Goal: Find specific page/section: Find specific page/section

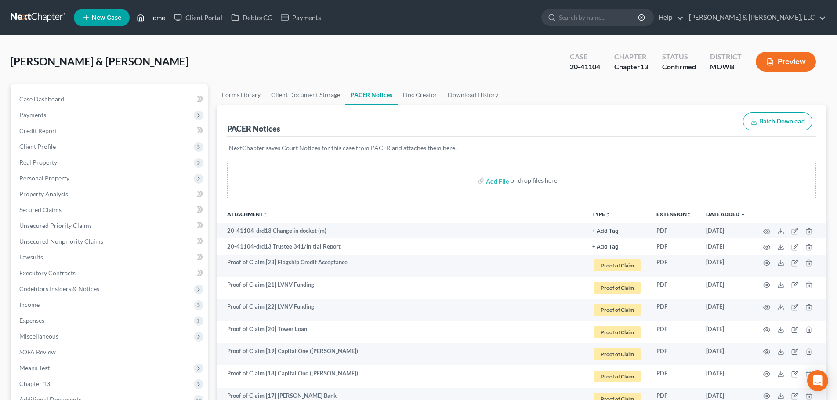
click at [150, 19] on link "Home" at bounding box center [150, 18] width 37 height 16
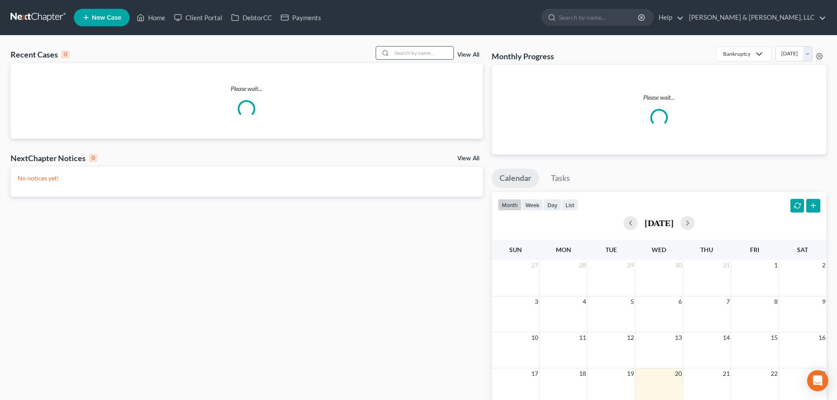
click at [430, 50] on input "search" at bounding box center [423, 53] width 62 height 13
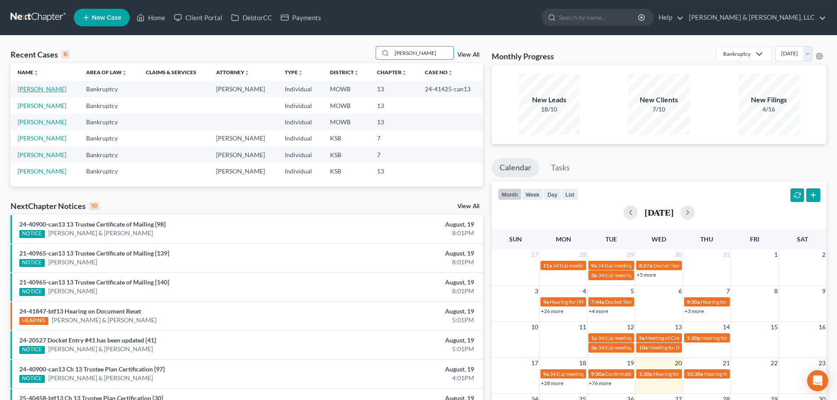
type input "perez"
click at [37, 85] on link "Perez, Mary" at bounding box center [42, 88] width 49 height 7
select select "6"
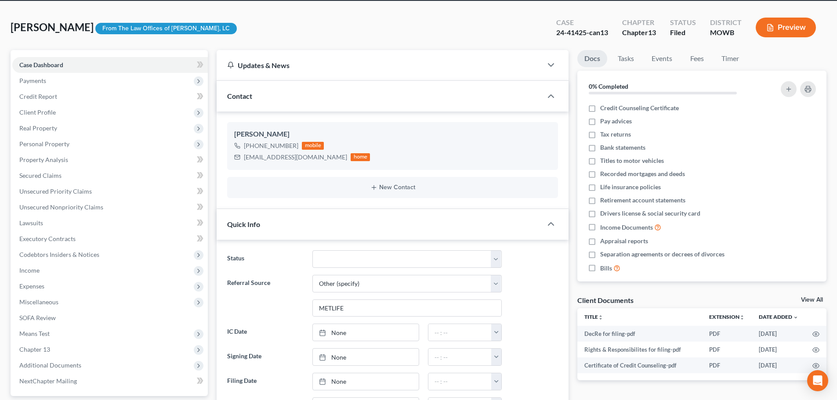
scroll to position [88, 0]
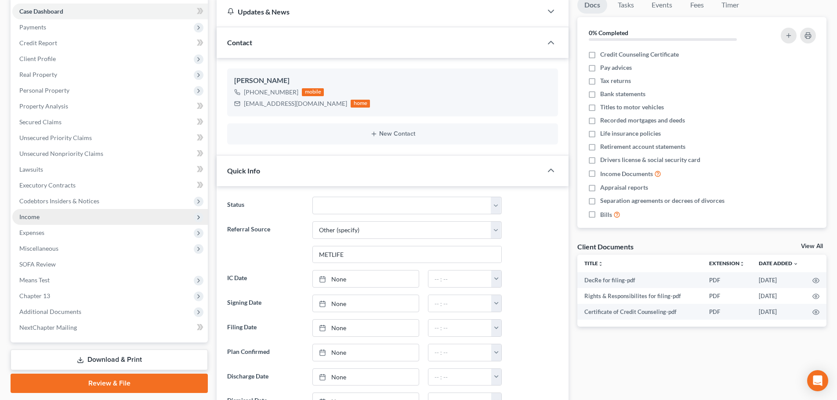
click at [37, 215] on span "Income" at bounding box center [29, 216] width 20 height 7
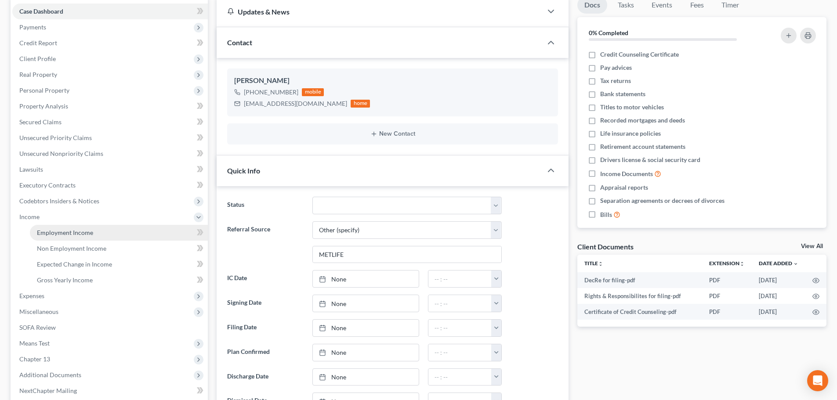
click at [75, 234] on span "Employment Income" at bounding box center [65, 232] width 56 height 7
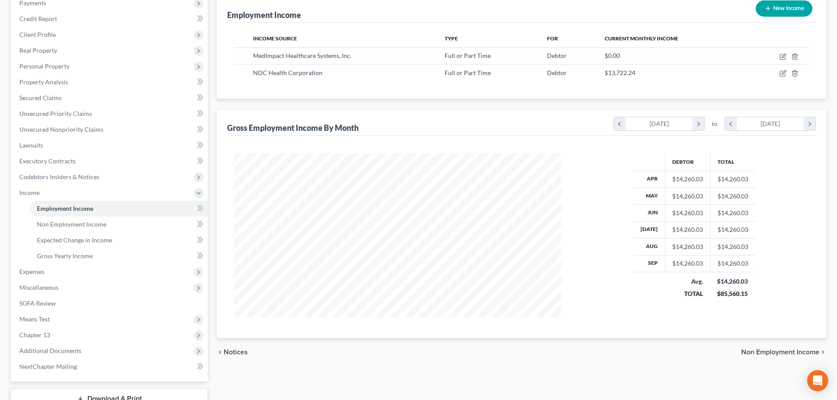
scroll to position [132, 0]
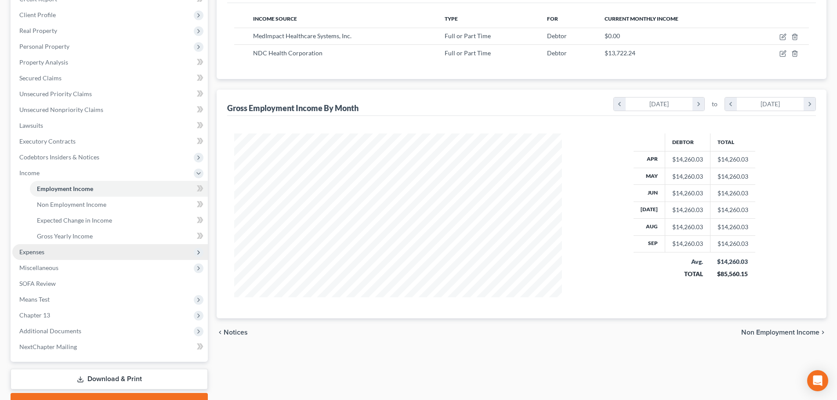
click at [40, 252] on span "Expenses" at bounding box center [31, 251] width 25 height 7
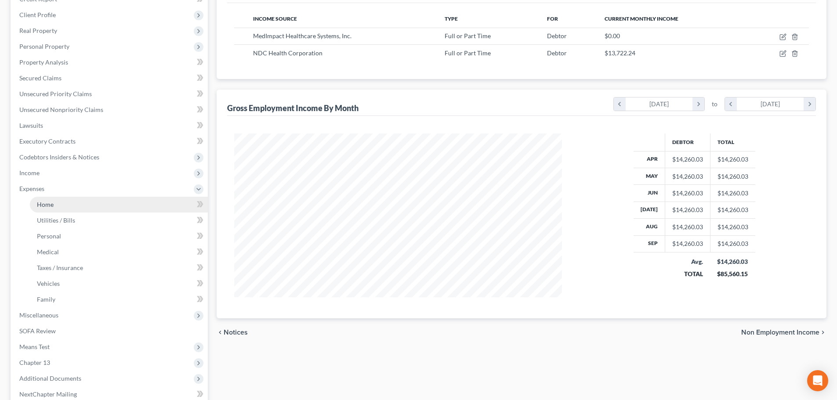
click at [42, 207] on span "Home" at bounding box center [45, 204] width 17 height 7
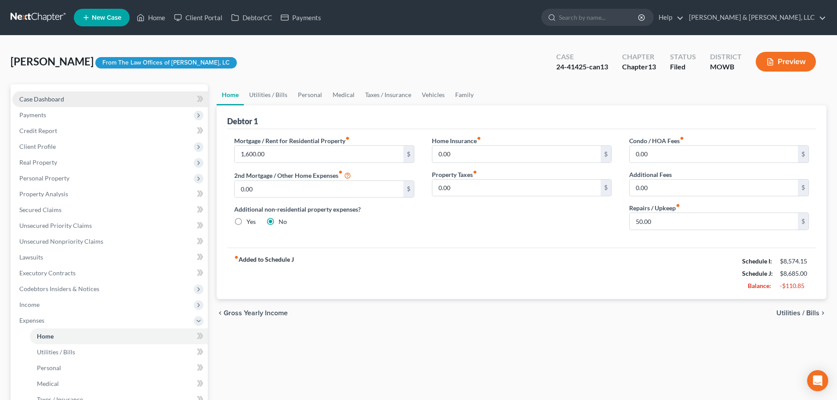
click at [58, 95] on link "Case Dashboard" at bounding box center [110, 99] width 196 height 16
select select "6"
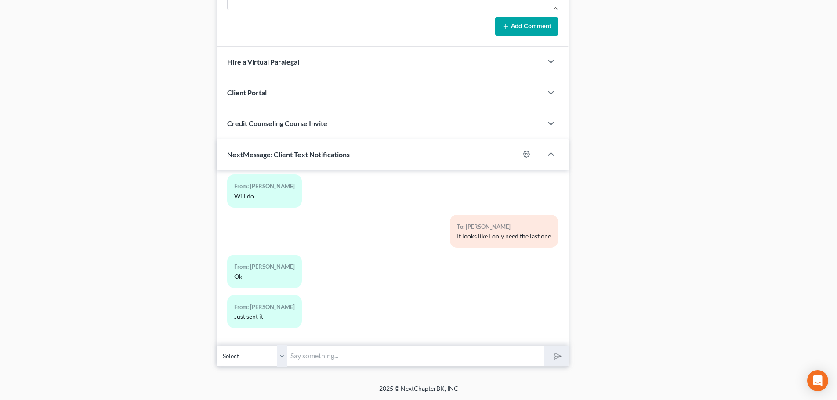
scroll to position [254, 0]
click at [330, 355] on input "text" at bounding box center [416, 357] width 258 height 22
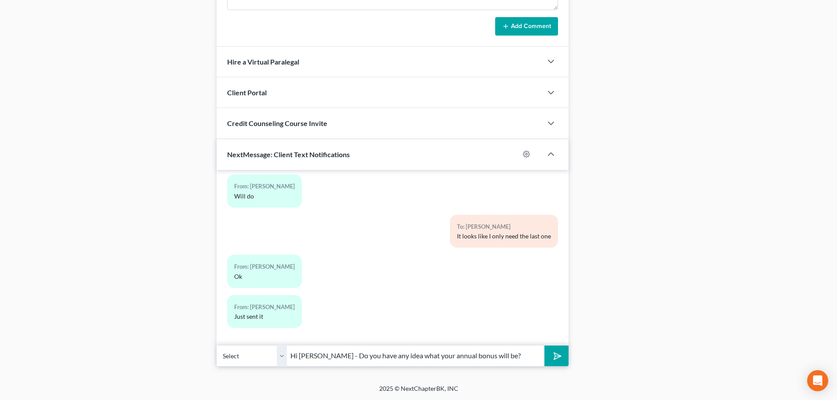
type input "Hi Mary - Do you have any idea what your annual bonus will be?"
click at [545, 346] on button "submit" at bounding box center [557, 356] width 24 height 21
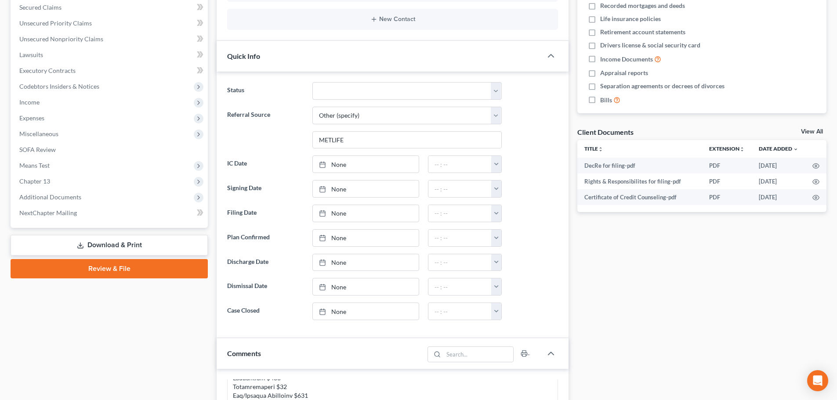
scroll to position [181, 0]
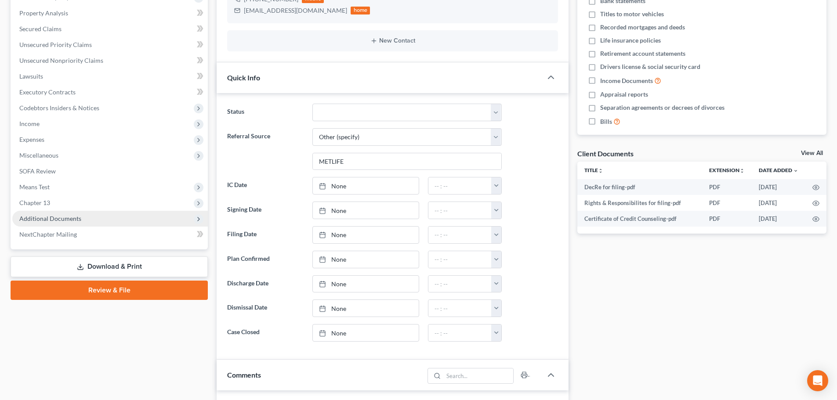
click at [39, 214] on span "Additional Documents" at bounding box center [110, 219] width 196 height 16
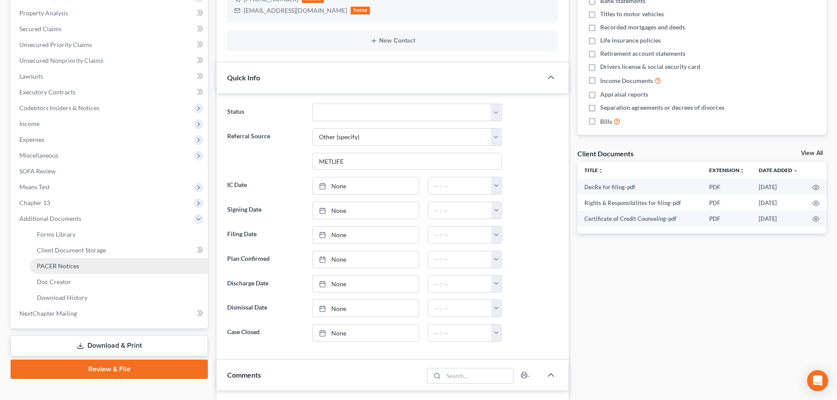
click at [53, 266] on span "PACER Notices" at bounding box center [58, 265] width 42 height 7
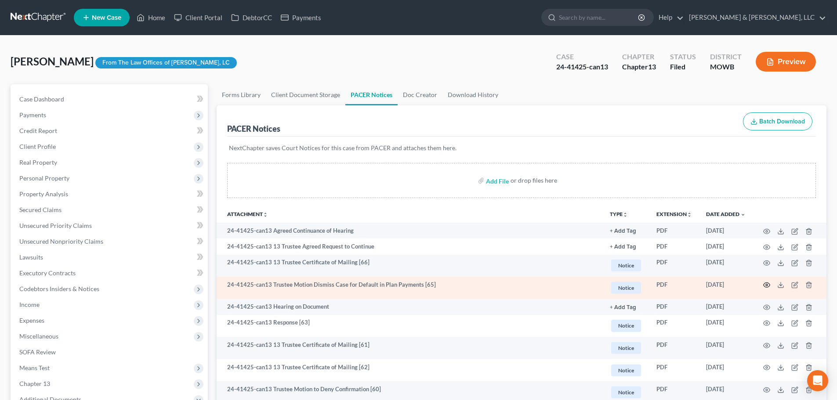
click at [766, 287] on icon "button" at bounding box center [767, 285] width 7 height 7
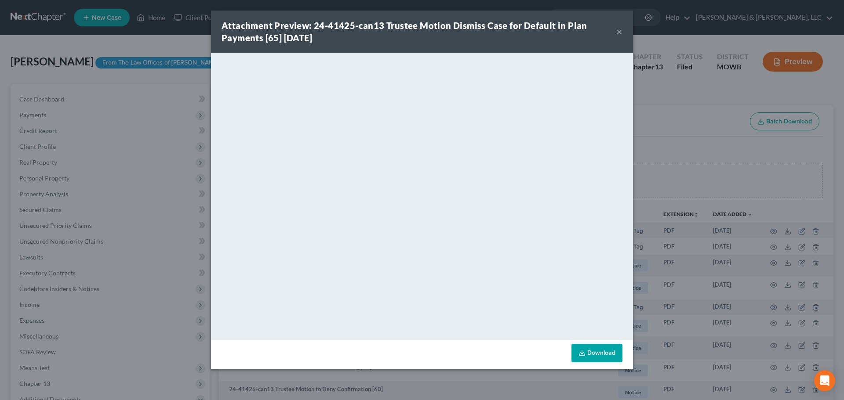
click at [617, 32] on button "×" at bounding box center [619, 31] width 6 height 11
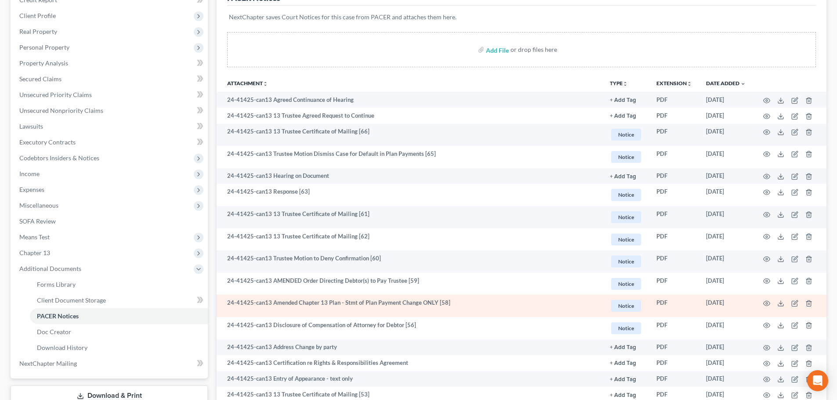
scroll to position [132, 0]
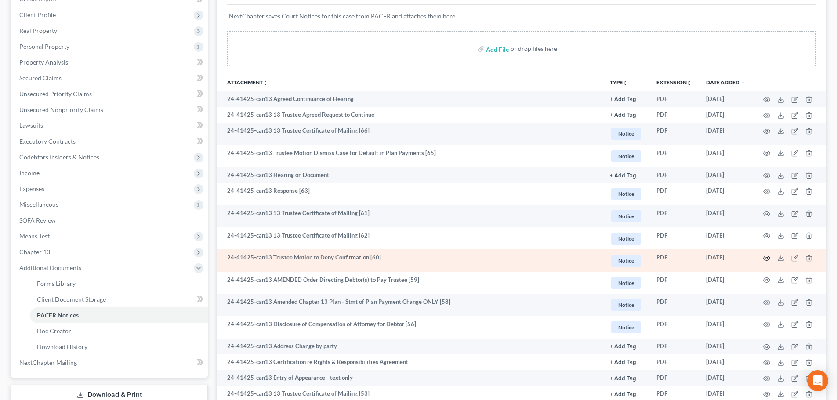
click at [766, 257] on icon "button" at bounding box center [767, 258] width 7 height 7
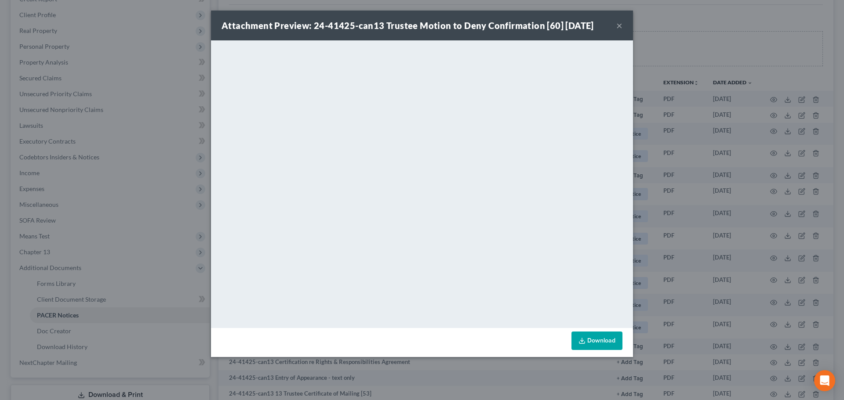
click at [618, 25] on button "×" at bounding box center [619, 25] width 6 height 11
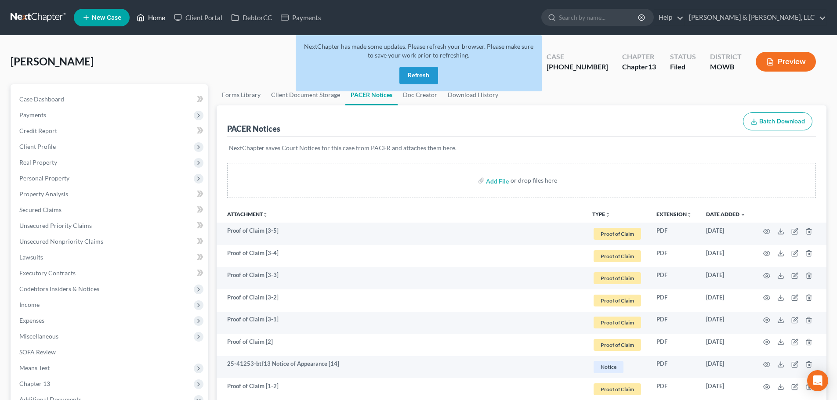
click at [150, 16] on link "Home" at bounding box center [150, 18] width 37 height 16
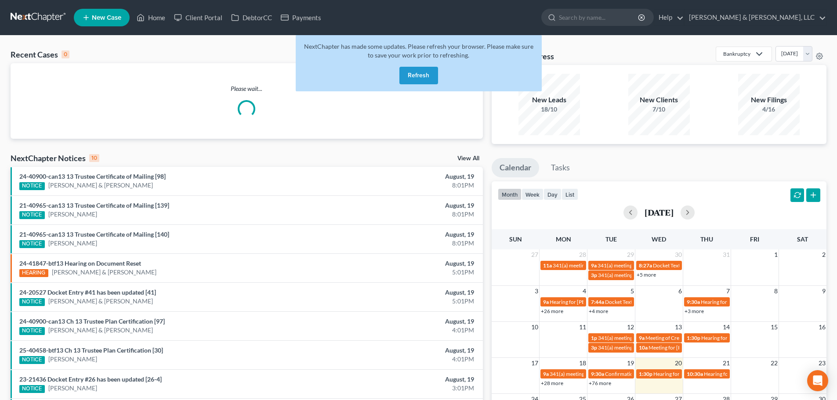
click at [418, 73] on button "Refresh" at bounding box center [419, 76] width 39 height 18
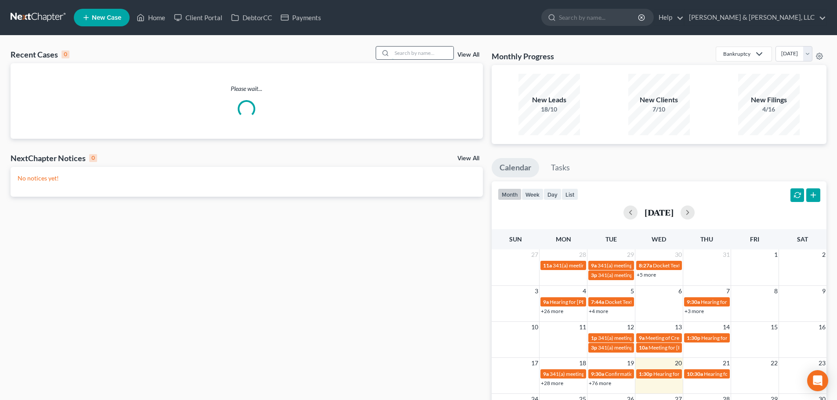
click at [411, 56] on div at bounding box center [415, 53] width 78 height 14
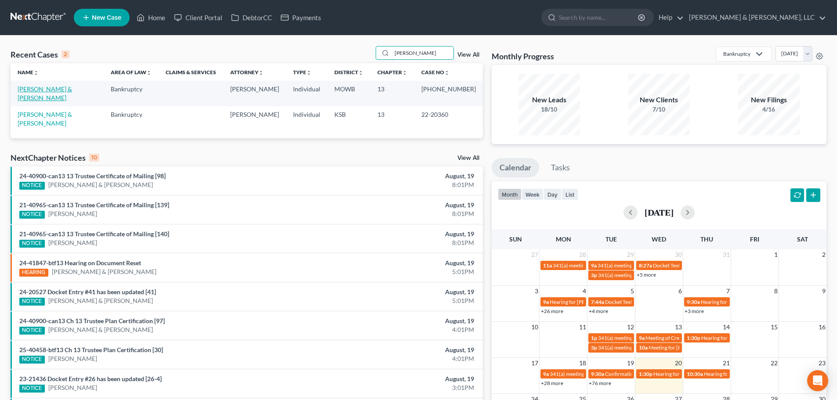
type input "howell"
click at [50, 88] on link "[PERSON_NAME] & [PERSON_NAME]" at bounding box center [45, 93] width 55 height 16
select select "6"
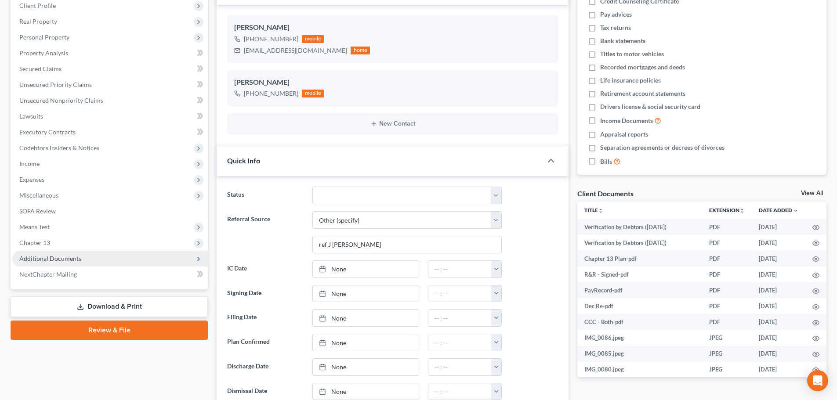
click at [71, 255] on span "Additional Documents" at bounding box center [50, 258] width 62 height 7
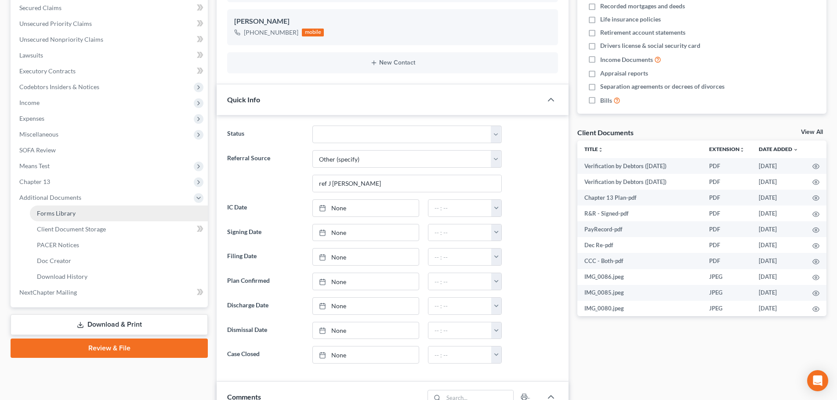
scroll to position [735, 0]
click at [68, 245] on span "PACER Notices" at bounding box center [58, 244] width 42 height 7
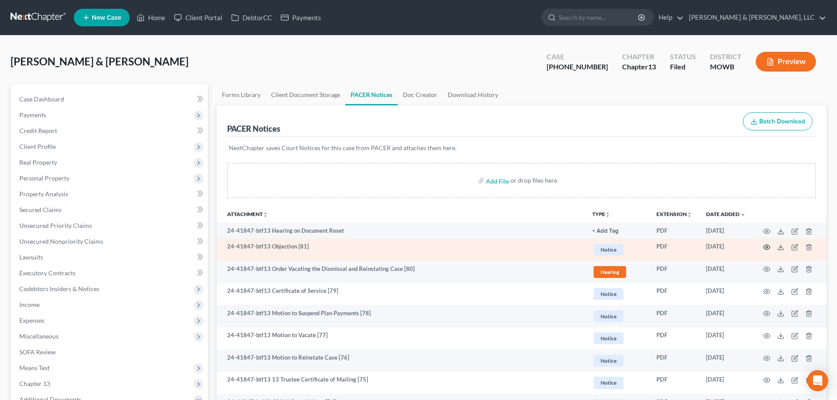
click at [769, 247] on icon "button" at bounding box center [767, 247] width 7 height 7
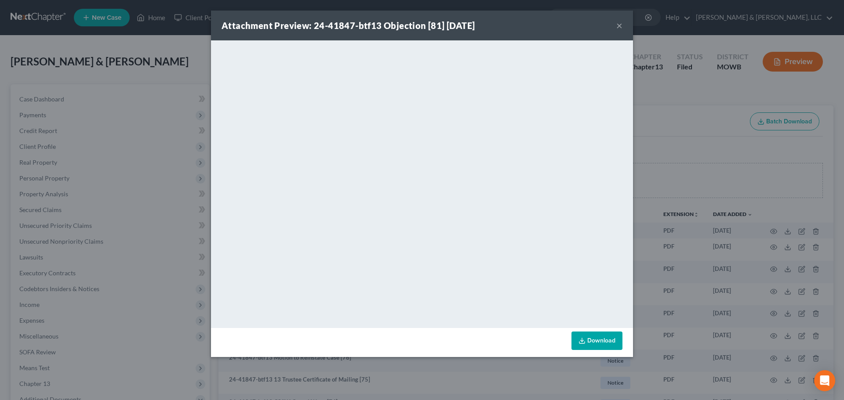
click at [620, 27] on button "×" at bounding box center [619, 25] width 6 height 11
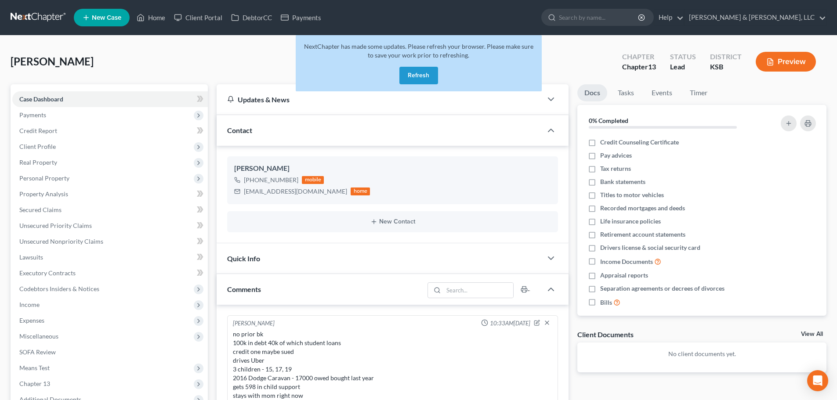
select select "0"
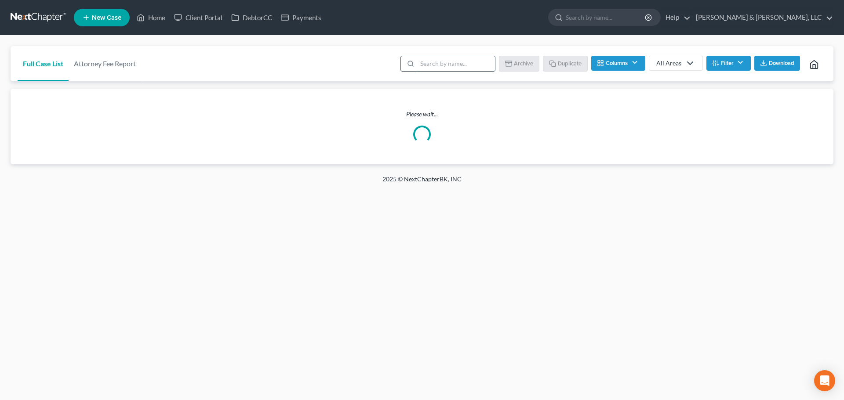
click at [434, 67] on input "search" at bounding box center [456, 63] width 78 height 15
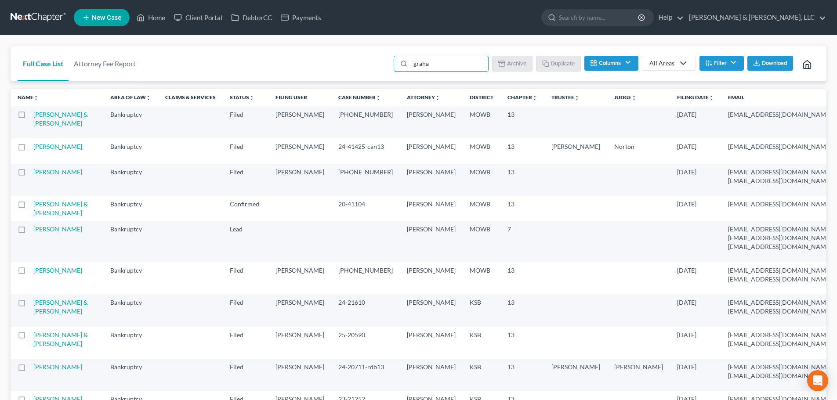
type input "graha"
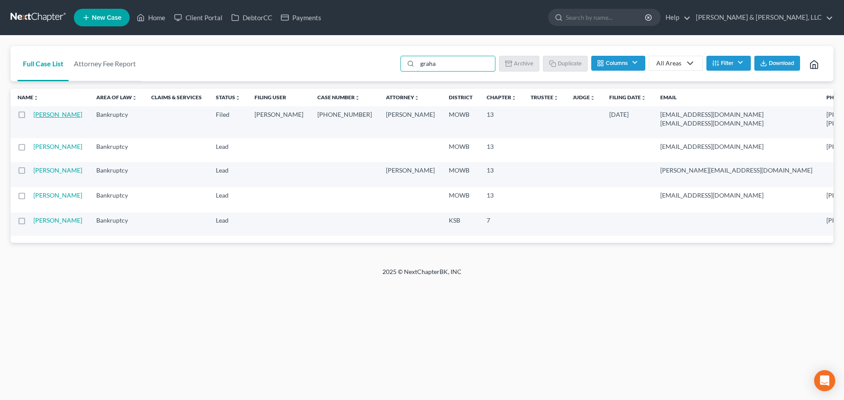
click at [41, 114] on link "[PERSON_NAME]" at bounding box center [57, 114] width 49 height 7
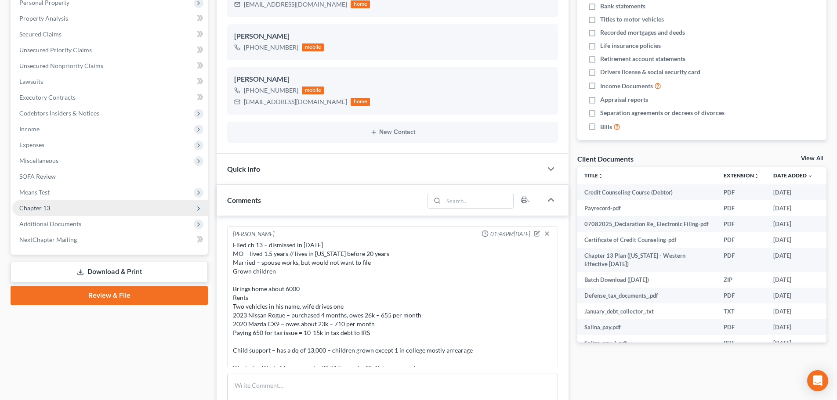
scroll to position [406, 0]
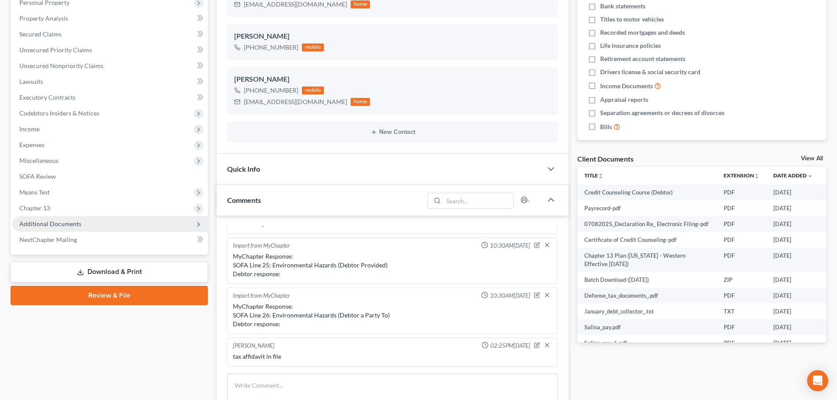
click at [56, 220] on span "Additional Documents" at bounding box center [50, 223] width 62 height 7
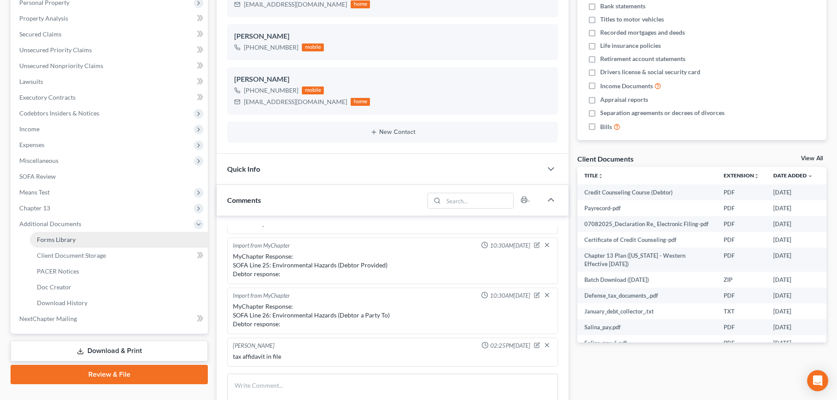
scroll to position [240, 0]
click at [57, 269] on span "PACER Notices" at bounding box center [58, 271] width 42 height 7
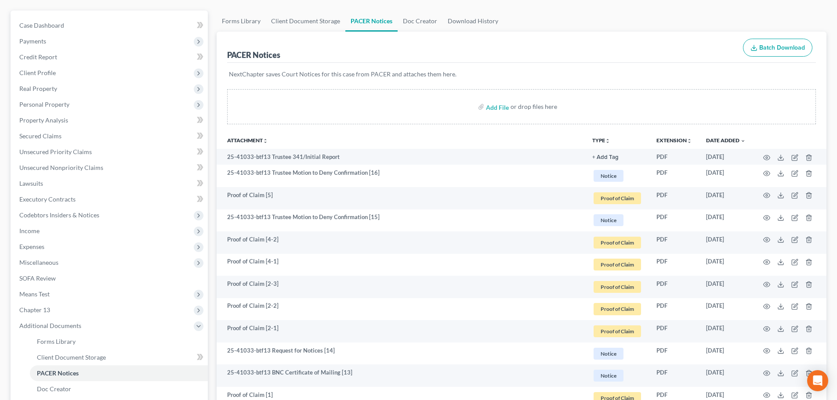
scroll to position [88, 0]
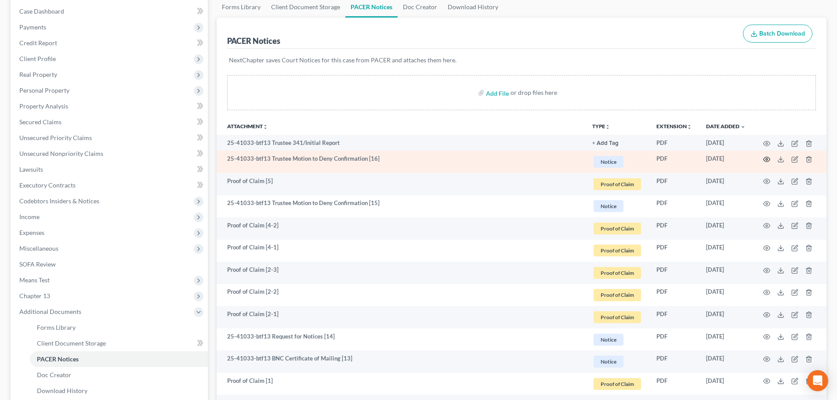
click at [767, 156] on icon "button" at bounding box center [767, 159] width 7 height 7
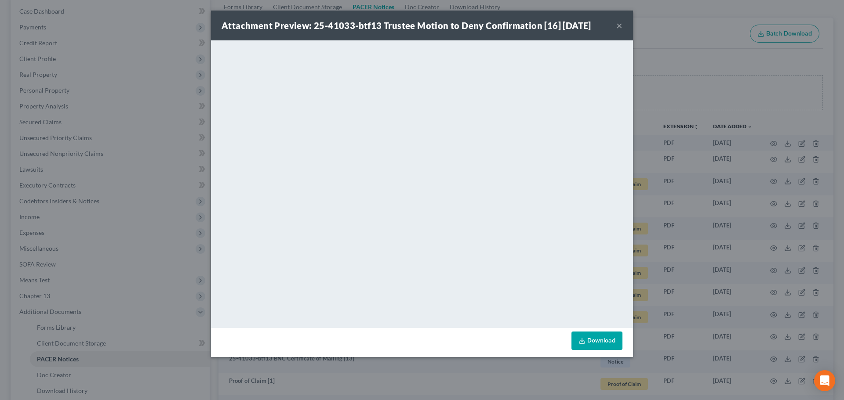
click at [617, 25] on button "×" at bounding box center [619, 25] width 6 height 11
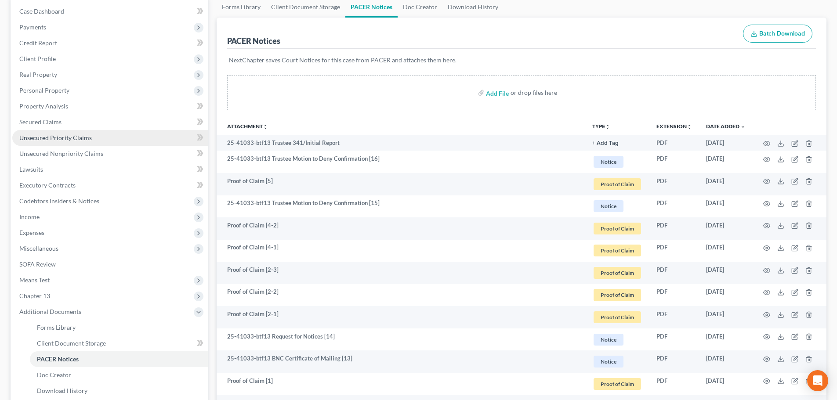
click at [43, 140] on span "Unsecured Priority Claims" at bounding box center [55, 137] width 73 height 7
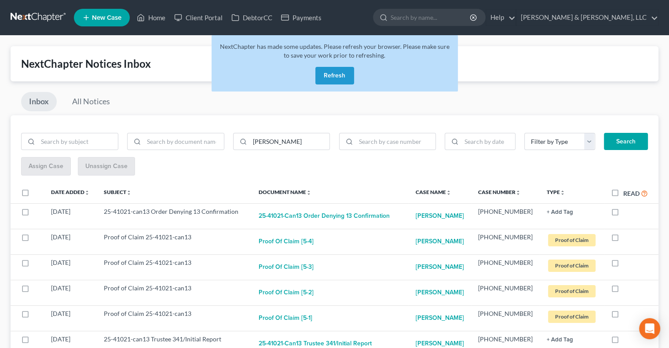
click at [331, 70] on button "Refresh" at bounding box center [334, 76] width 39 height 18
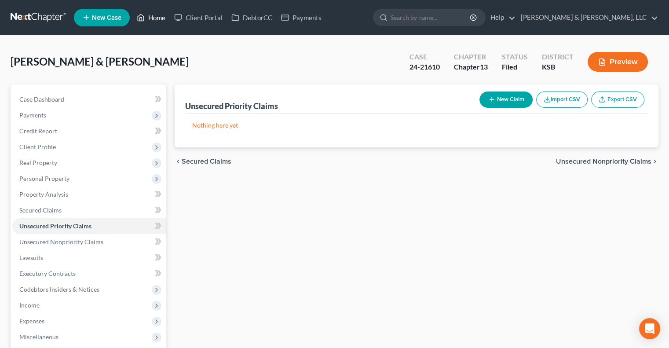
click at [154, 19] on link "Home" at bounding box center [150, 18] width 37 height 16
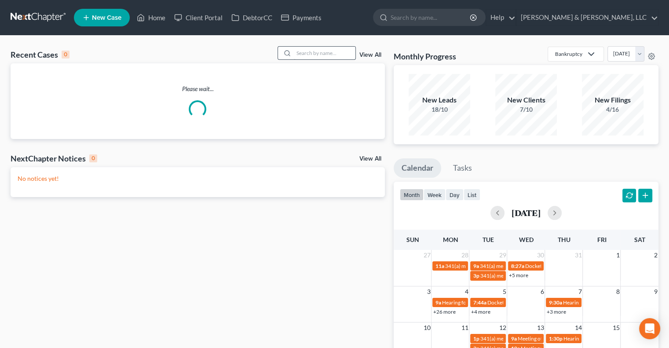
click at [319, 61] on div "Recent Cases 0 View All" at bounding box center [198, 54] width 374 height 17
click at [322, 55] on input "search" at bounding box center [325, 53] width 62 height 13
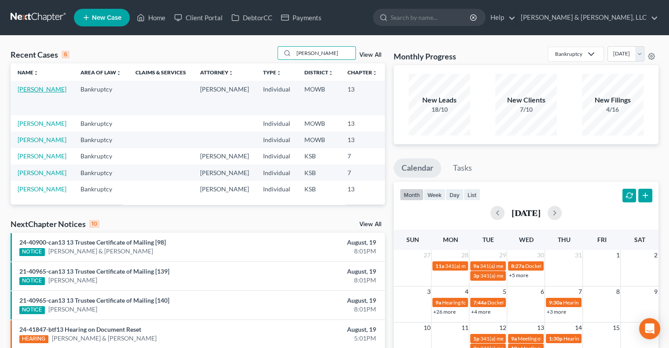
type input "perez"
click at [24, 93] on link "[PERSON_NAME]" at bounding box center [42, 88] width 49 height 7
select select "6"
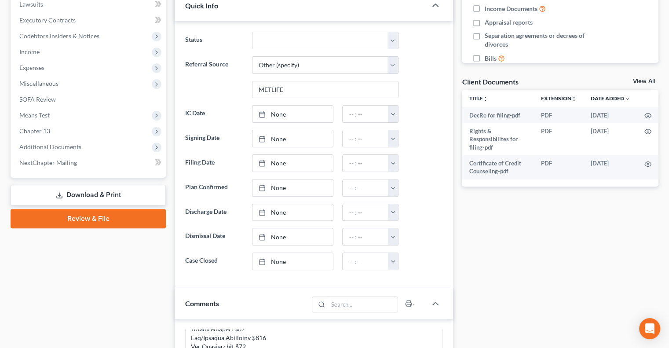
scroll to position [264, 0]
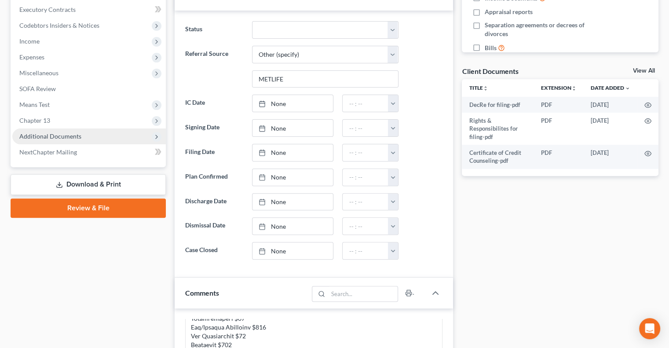
click at [47, 135] on span "Additional Documents" at bounding box center [50, 135] width 62 height 7
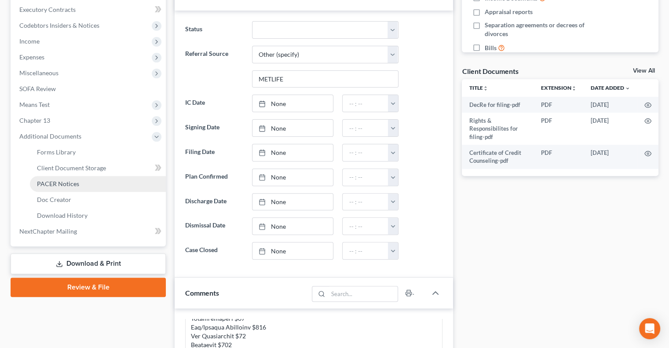
click at [52, 181] on span "PACER Notices" at bounding box center [58, 183] width 42 height 7
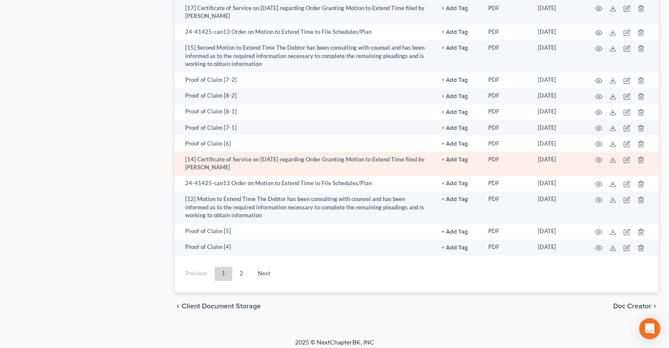
scroll to position [1295, 0]
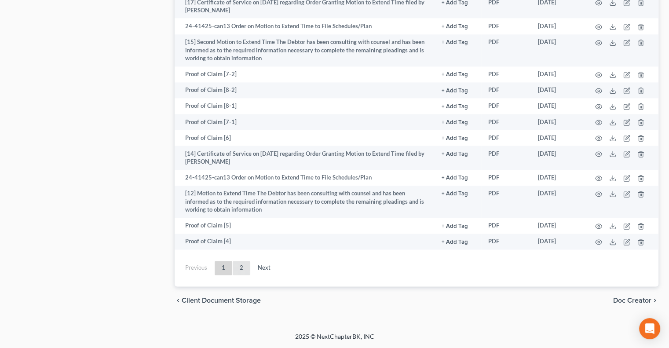
click at [238, 267] on link "2" at bounding box center [242, 268] width 18 height 14
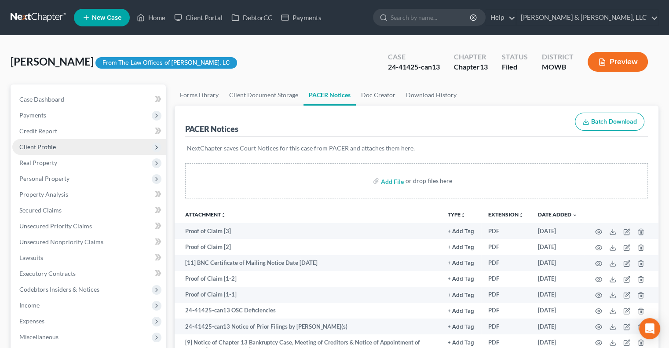
scroll to position [0, 0]
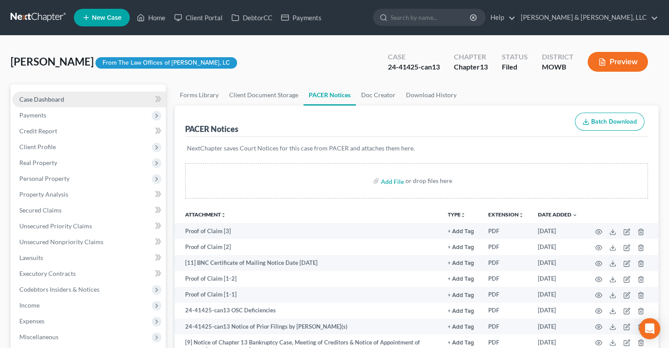
click at [56, 95] on span "Case Dashboard" at bounding box center [41, 98] width 45 height 7
select select "6"
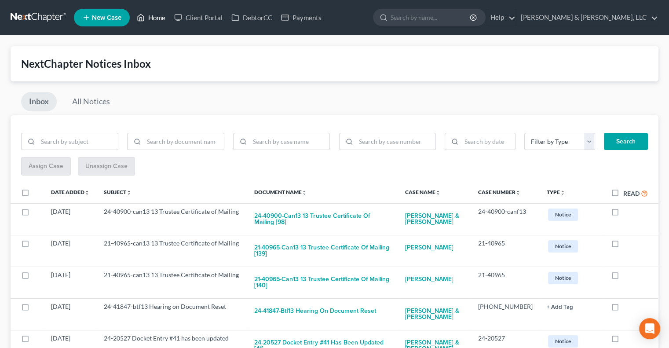
click at [154, 20] on link "Home" at bounding box center [150, 18] width 37 height 16
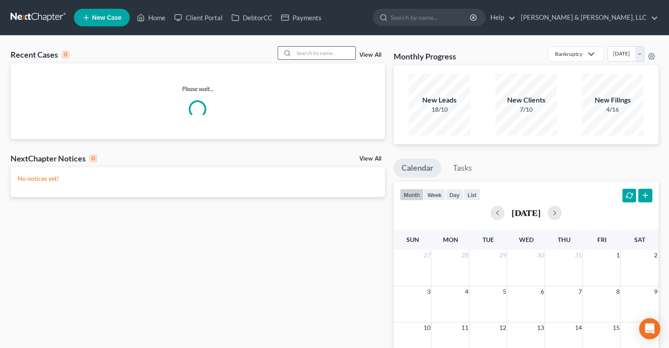
click at [304, 55] on input "search" at bounding box center [325, 53] width 62 height 13
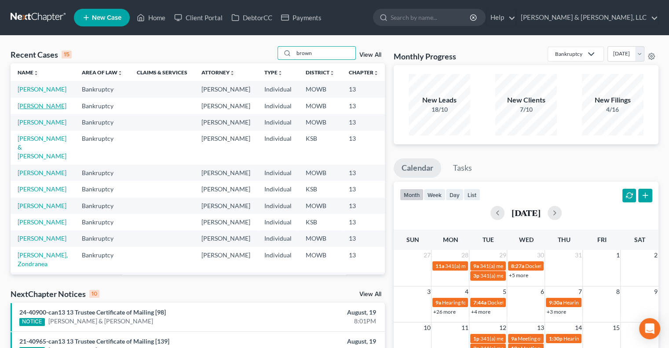
type input "brown"
click at [23, 109] on link "[PERSON_NAME]" at bounding box center [42, 105] width 49 height 7
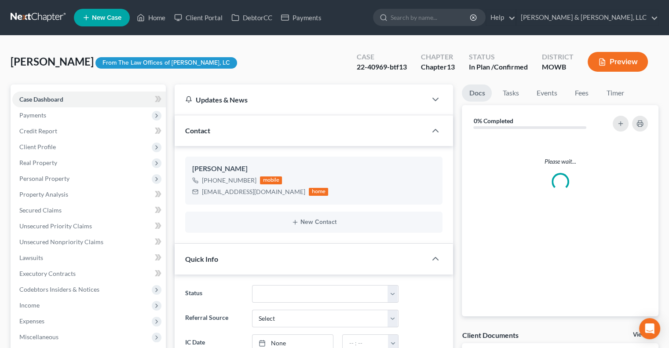
scroll to position [220, 0]
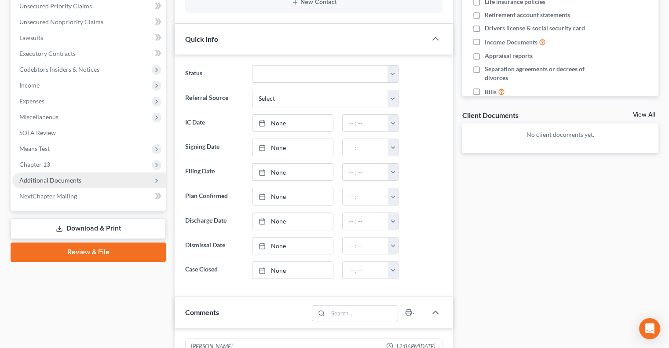
click at [58, 179] on span "Additional Documents" at bounding box center [50, 179] width 62 height 7
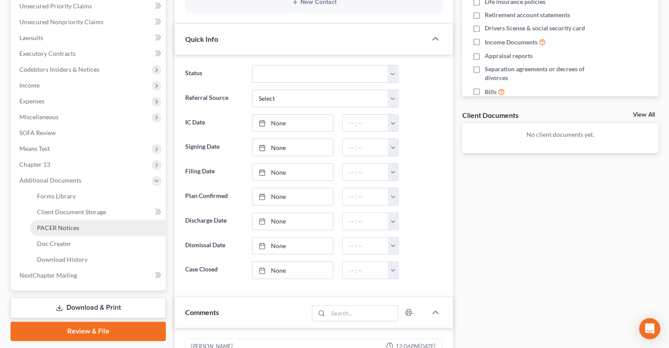
click at [53, 226] on span "PACER Notices" at bounding box center [58, 227] width 42 height 7
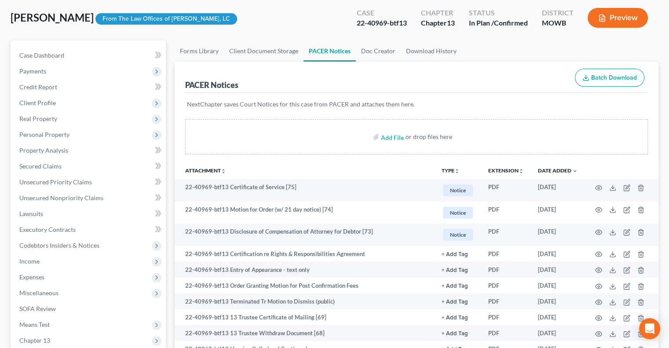
scroll to position [88, 0]
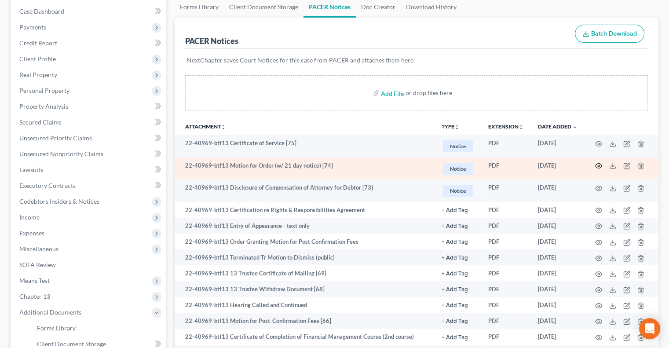
click at [597, 165] on circle "button" at bounding box center [598, 166] width 2 height 2
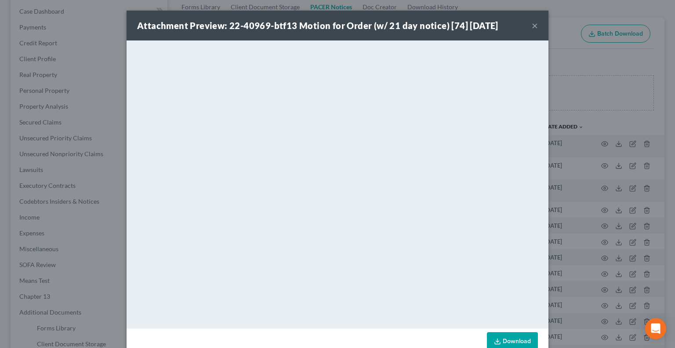
click at [532, 25] on button "×" at bounding box center [535, 25] width 6 height 11
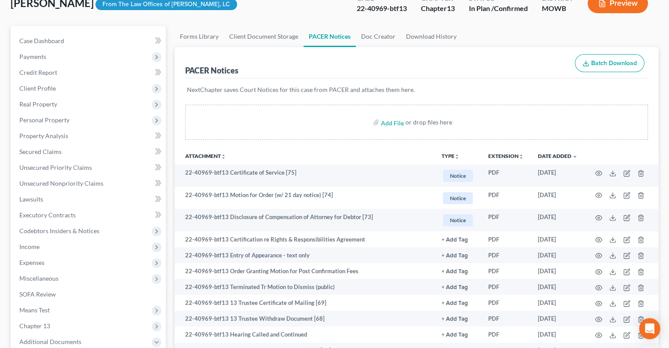
scroll to position [0, 0]
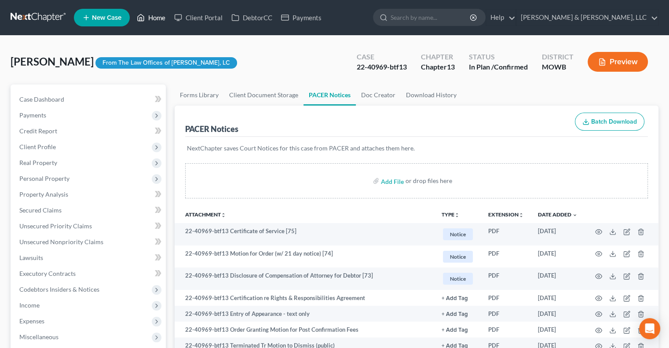
click at [154, 15] on link "Home" at bounding box center [150, 18] width 37 height 16
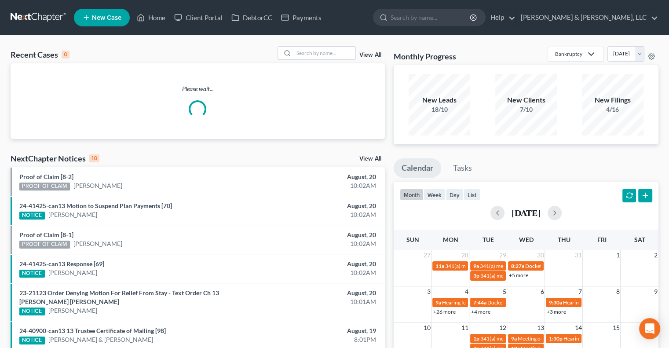
click at [365, 54] on link "View All" at bounding box center [370, 55] width 22 height 6
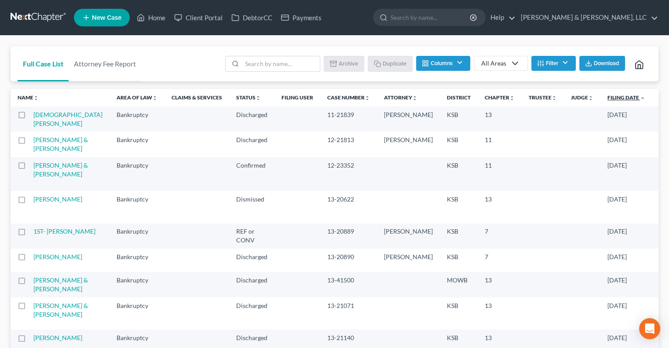
click at [640, 97] on icon "expand_less" at bounding box center [642, 97] width 5 height 5
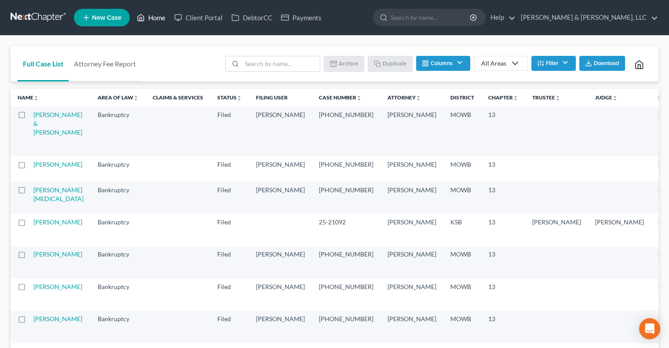
click at [157, 13] on link "Home" at bounding box center [150, 18] width 37 height 16
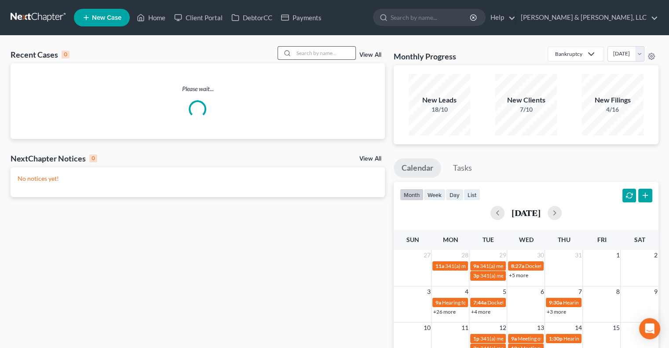
click at [313, 55] on input "search" at bounding box center [325, 53] width 62 height 13
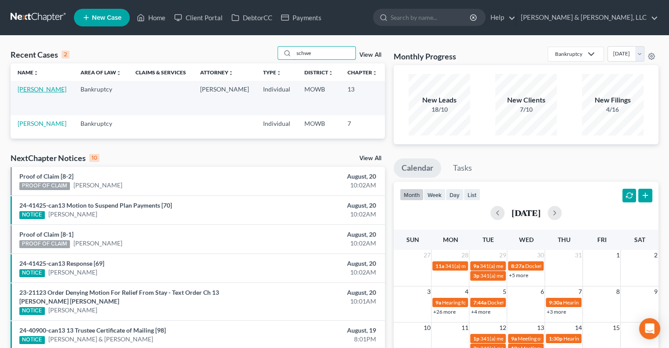
type input "schwe"
click at [25, 90] on link "Schwegman, Kathy" at bounding box center [42, 88] width 49 height 7
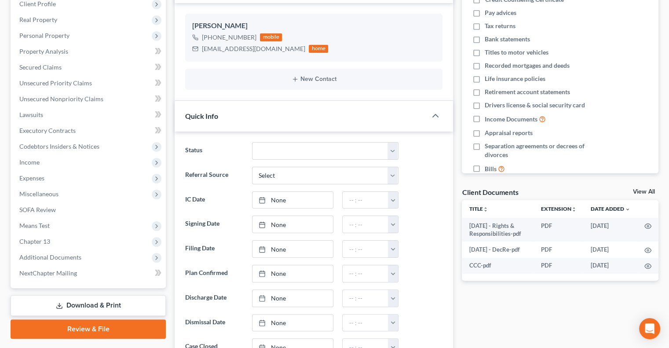
scroll to position [176, 0]
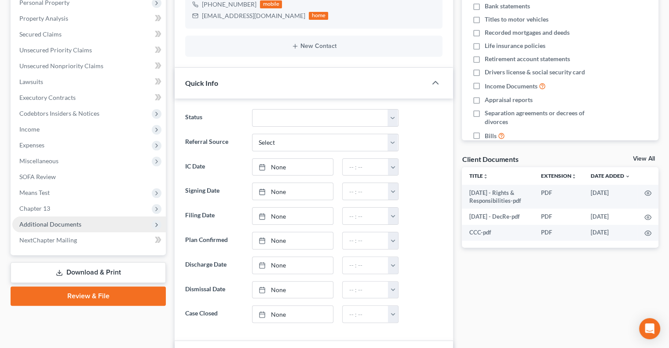
click at [65, 226] on span "Additional Documents" at bounding box center [50, 223] width 62 height 7
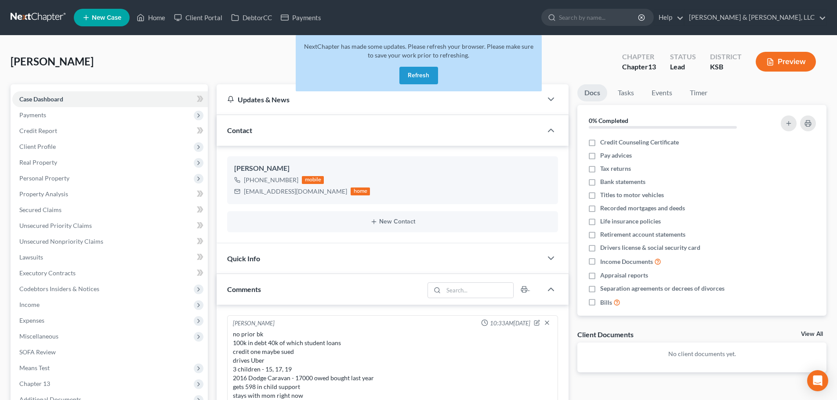
select select "0"
click at [420, 73] on button "Refresh" at bounding box center [419, 76] width 39 height 18
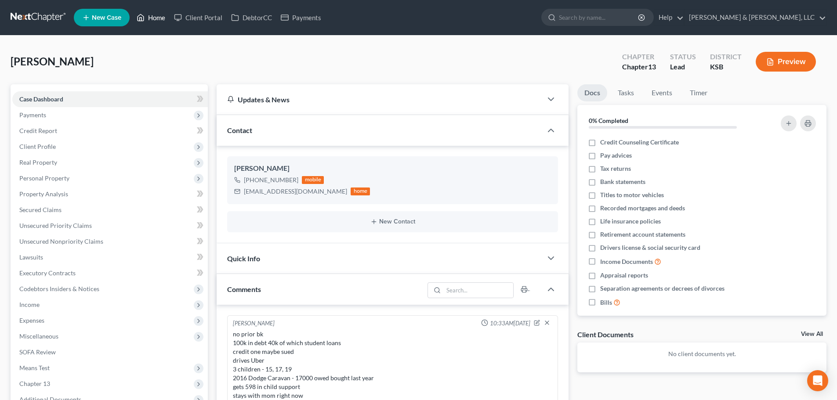
click at [152, 18] on link "Home" at bounding box center [150, 18] width 37 height 16
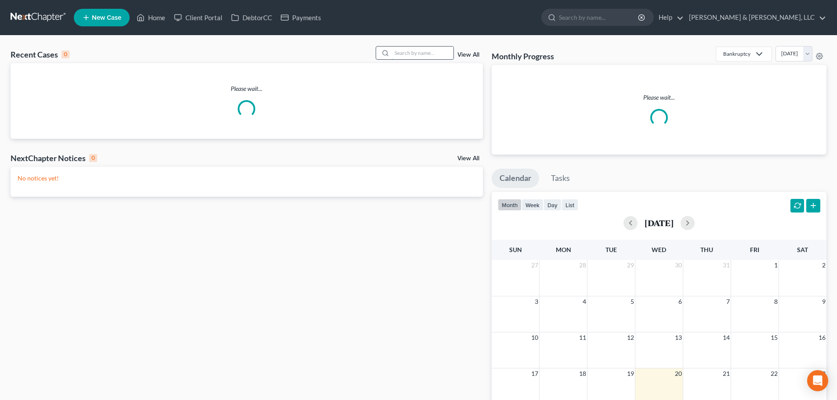
click at [418, 57] on input "search" at bounding box center [423, 53] width 62 height 13
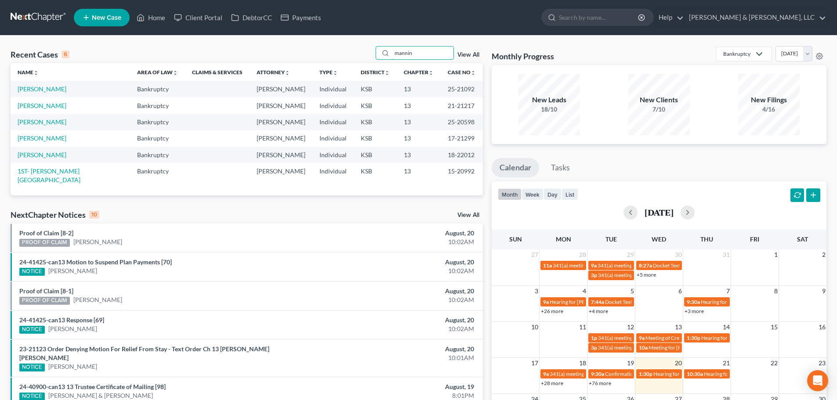
drag, startPoint x: 419, startPoint y: 52, endPoint x: 349, endPoint y: 48, distance: 70.4
click at [349, 48] on div "Recent Cases 6 mannin View All" at bounding box center [247, 54] width 473 height 17
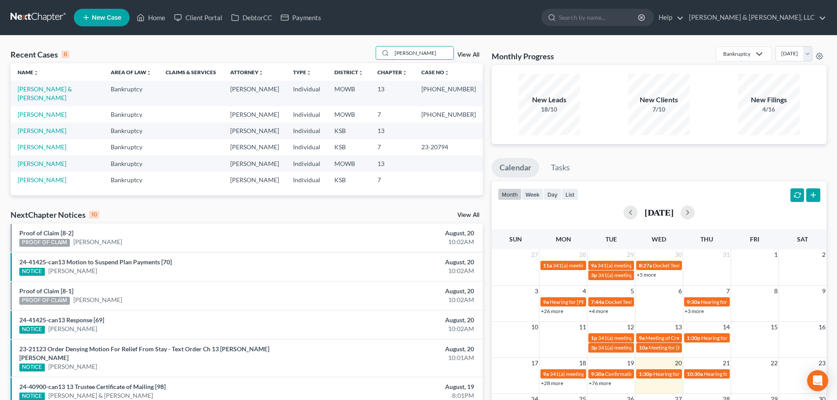
type input "[PERSON_NAME]"
